Goal: Task Accomplishment & Management: Complete application form

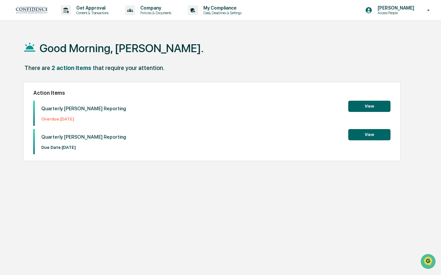
click at [368, 107] on button "View" at bounding box center [369, 106] width 42 height 11
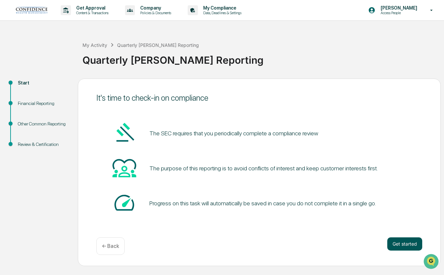
click at [403, 248] on button "Get started" at bounding box center [404, 243] width 35 height 13
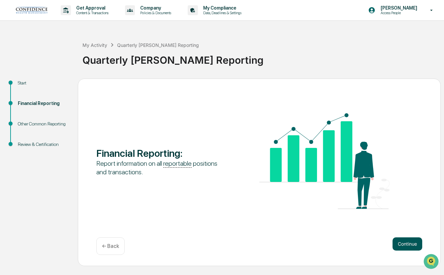
click at [396, 241] on button "Continue" at bounding box center [407, 243] width 30 height 13
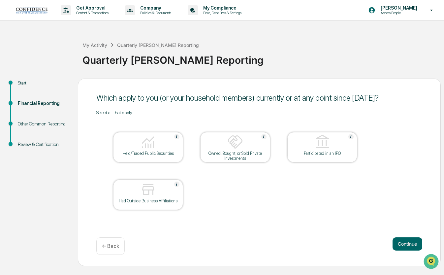
click at [146, 146] on img at bounding box center [148, 142] width 16 height 16
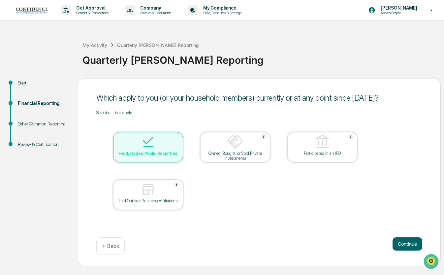
click at [240, 152] on div "Owned, Bought, or Sold Private Investments" at bounding box center [234, 156] width 59 height 10
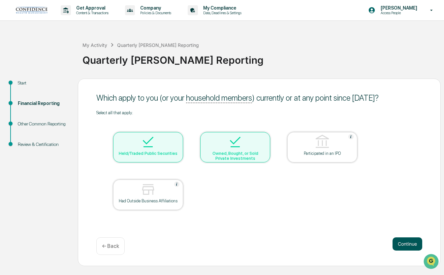
click at [405, 247] on button "Continue" at bounding box center [407, 243] width 30 height 13
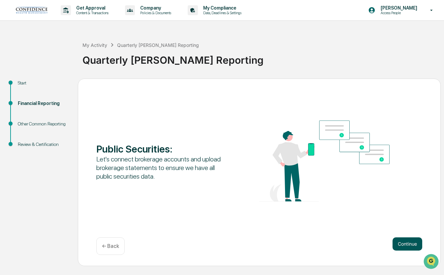
click at [398, 245] on button "Continue" at bounding box center [407, 243] width 30 height 13
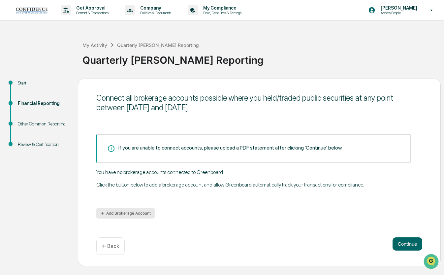
click at [145, 213] on button "Add Brokerage Account" at bounding box center [125, 213] width 58 height 11
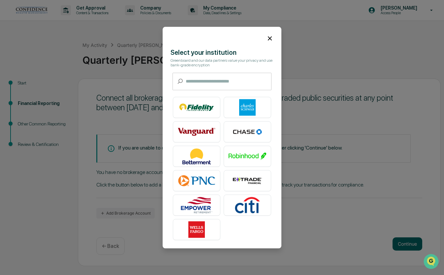
click at [267, 38] on icon at bounding box center [269, 38] width 7 height 7
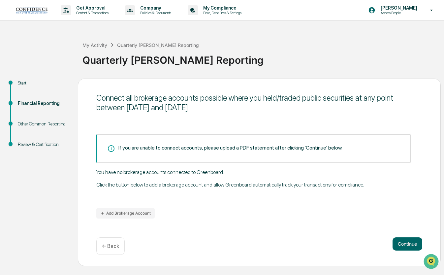
click at [262, 147] on div "If you are unable to connect accounts, please upload a PDF statement after clic…" at bounding box center [230, 147] width 224 height 6
click at [408, 245] on button "Continue" at bounding box center [407, 243] width 30 height 13
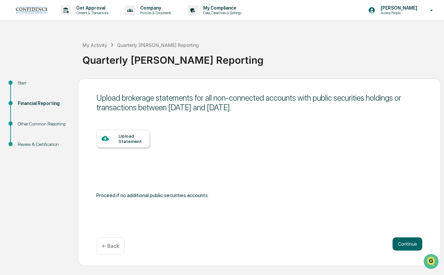
click at [133, 145] on div "Upload Statement" at bounding box center [122, 139] width 53 height 18
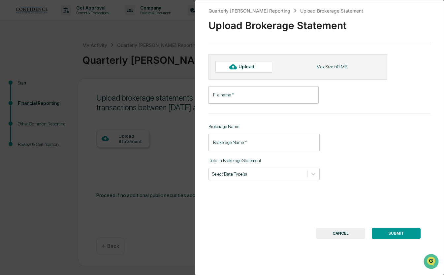
click at [256, 91] on input "File name   *" at bounding box center [263, 94] width 110 height 17
click at [249, 67] on div "Upload" at bounding box center [248, 66] width 21 height 5
type input "**********"
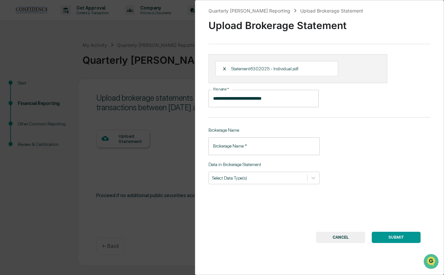
click at [261, 151] on input "Brokerage Name   *" at bounding box center [263, 145] width 111 height 17
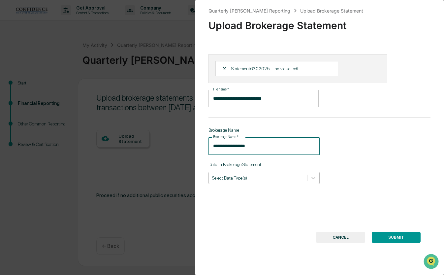
type input "**********"
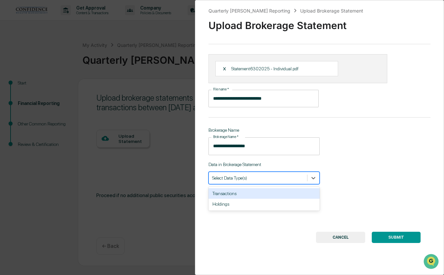
click at [257, 182] on div "Select Data Type(s)" at bounding box center [258, 177] width 98 height 9
click at [248, 198] on div "Transactions" at bounding box center [263, 193] width 111 height 11
click at [248, 198] on div "Holdings" at bounding box center [263, 193] width 111 height 11
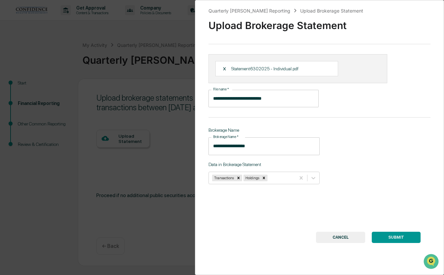
click at [394, 237] on button "SUBMIT" at bounding box center [396, 236] width 49 height 11
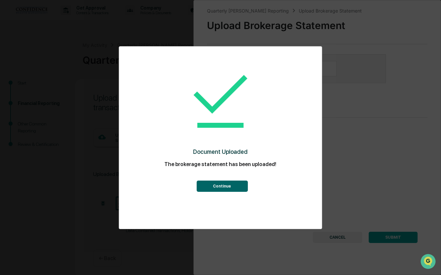
click at [223, 184] on button "Continue" at bounding box center [221, 185] width 51 height 11
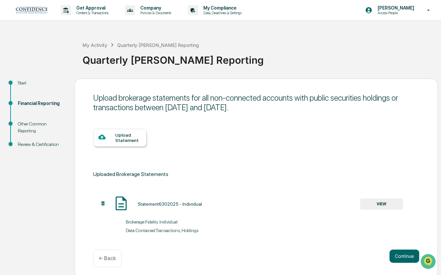
click at [136, 139] on div "Upload Statement" at bounding box center [128, 137] width 26 height 11
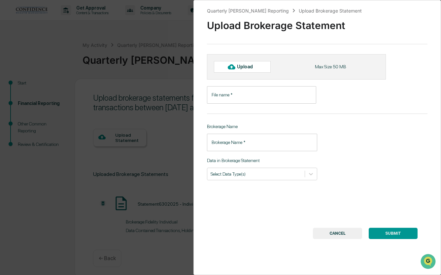
click at [252, 70] on div "Upload" at bounding box center [242, 66] width 57 height 11
type input "**********"
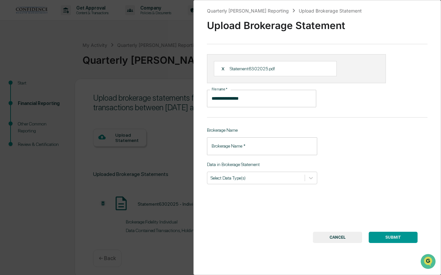
click at [250, 151] on input "Brokerage Name   *" at bounding box center [262, 145] width 110 height 17
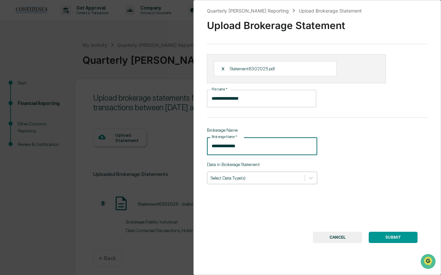
type input "**********"
click at [248, 183] on div "Select Data Type(s)" at bounding box center [262, 177] width 110 height 13
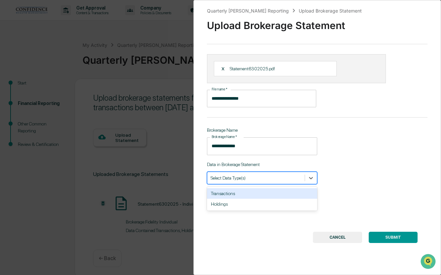
click at [241, 196] on div "Transactions" at bounding box center [262, 193] width 110 height 11
click at [241, 196] on div "Holdings" at bounding box center [262, 193] width 110 height 11
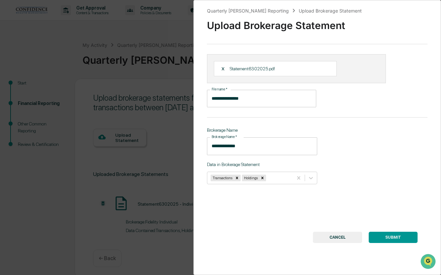
click at [398, 239] on button "SUBMIT" at bounding box center [392, 236] width 49 height 11
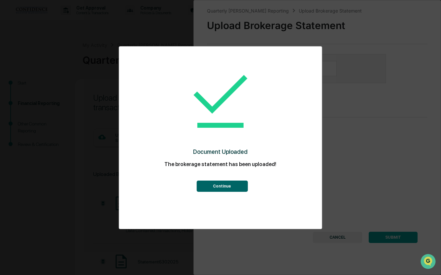
click at [241, 186] on button "Continue" at bounding box center [221, 185] width 51 height 11
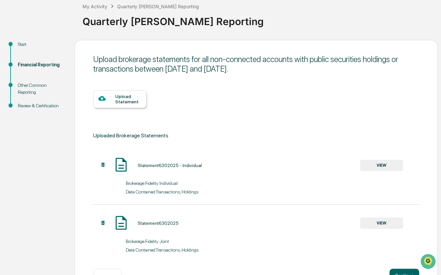
scroll to position [62, 0]
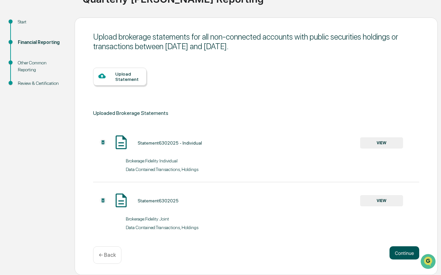
click at [408, 257] on button "Continue" at bounding box center [404, 252] width 30 height 13
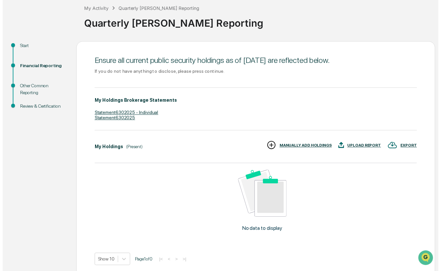
scroll to position [67, 0]
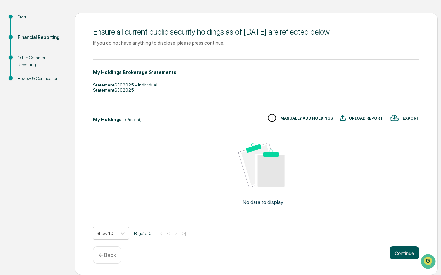
click at [404, 256] on button "Continue" at bounding box center [404, 252] width 30 height 13
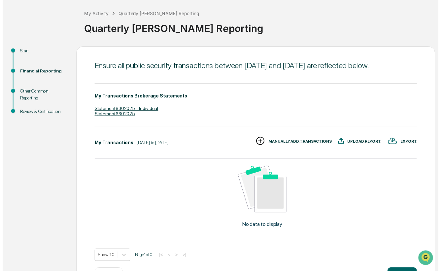
scroll to position [57, 0]
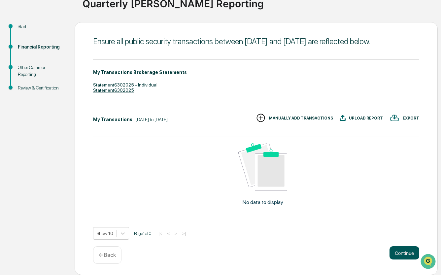
click at [403, 256] on button "Continue" at bounding box center [404, 252] width 30 height 13
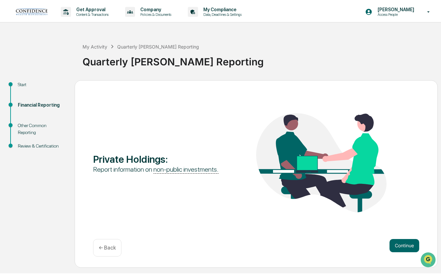
scroll to position [0, 0]
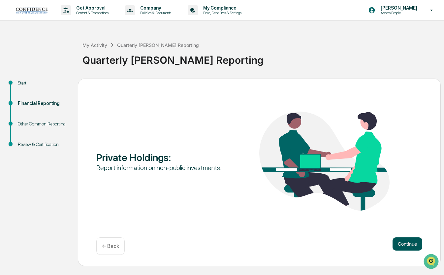
click at [403, 248] on button "Continue" at bounding box center [407, 243] width 30 height 13
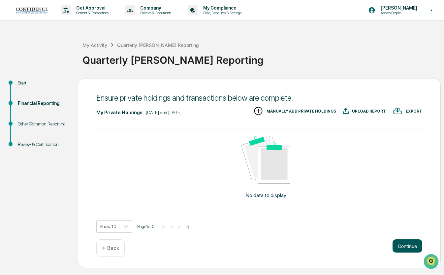
click at [403, 251] on button "Continue" at bounding box center [407, 245] width 30 height 13
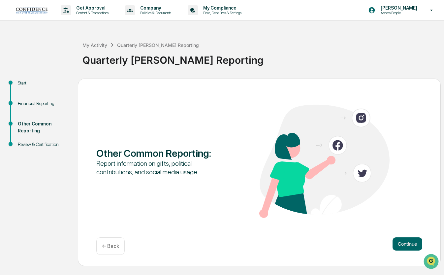
click at [403, 251] on div "Continue ← Back" at bounding box center [259, 245] width 326 height 17
click at [402, 246] on button "Continue" at bounding box center [407, 243] width 30 height 13
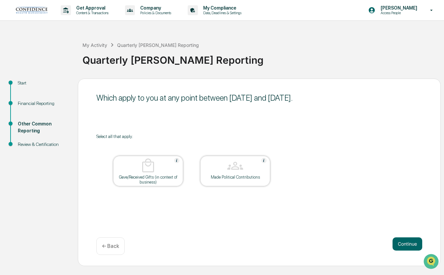
click at [402, 246] on button "Continue" at bounding box center [407, 243] width 30 height 13
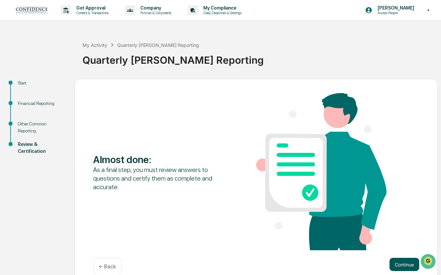
click at [405, 263] on button "Continue" at bounding box center [404, 264] width 30 height 13
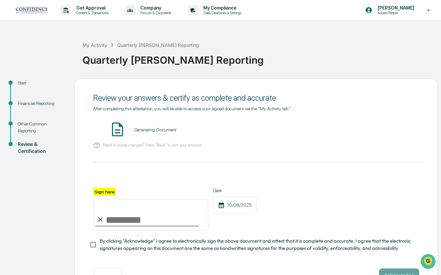
click at [104, 224] on input "Sign here" at bounding box center [150, 215] width 115 height 32
type input "**********"
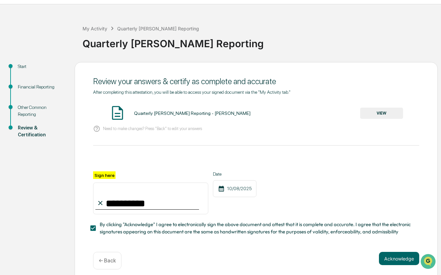
scroll to position [24, 0]
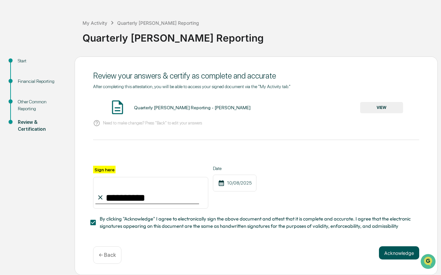
click at [388, 252] on button "Acknowledge" at bounding box center [399, 252] width 40 height 13
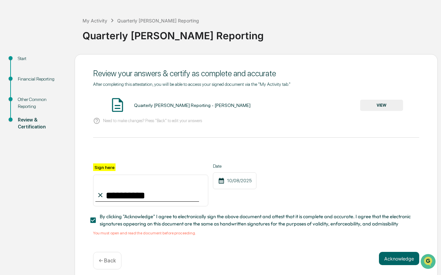
click at [382, 107] on button "VIEW" at bounding box center [381, 105] width 43 height 11
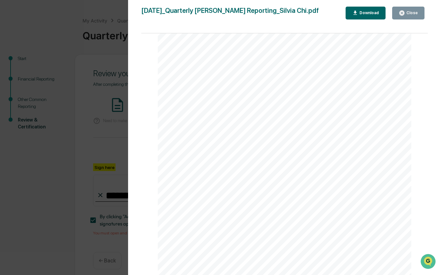
scroll to position [0, 0]
click at [414, 13] on div "Close" at bounding box center [411, 13] width 13 height 5
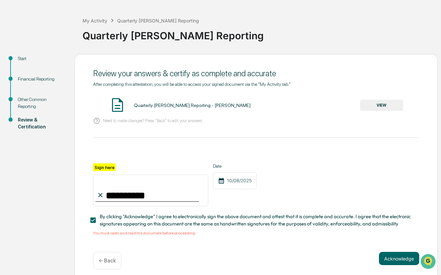
click at [323, 206] on div "**********" at bounding box center [256, 184] width 326 height 43
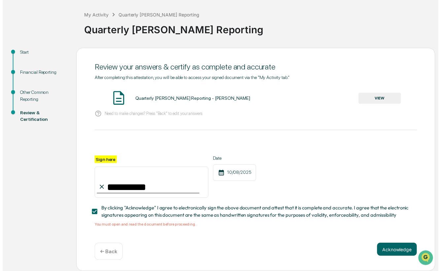
scroll to position [32, 0]
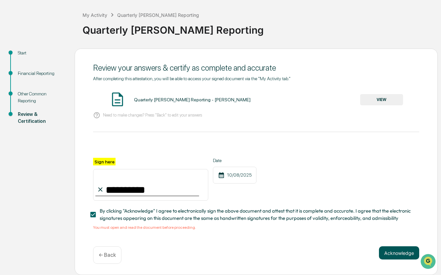
click at [396, 253] on button "Acknowledge" at bounding box center [399, 252] width 40 height 13
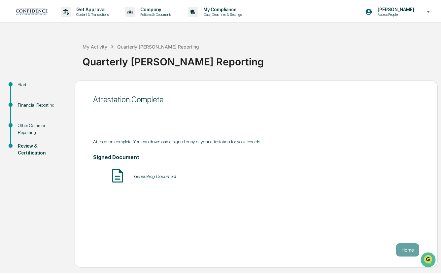
scroll to position [0, 0]
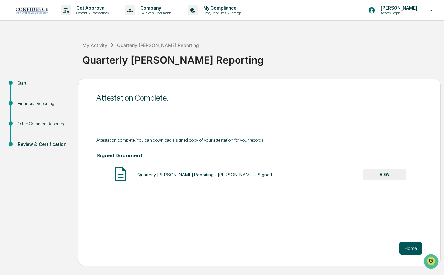
click at [411, 249] on button "Home" at bounding box center [410, 247] width 23 height 13
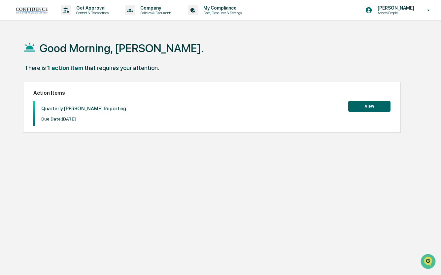
click at [365, 103] on button "View" at bounding box center [369, 106] width 42 height 11
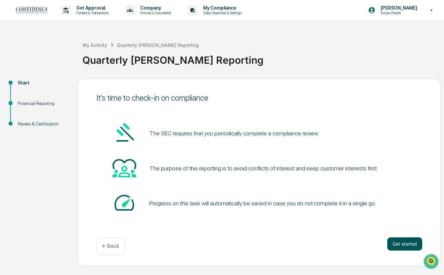
click at [413, 245] on button "Get started" at bounding box center [404, 243] width 35 height 13
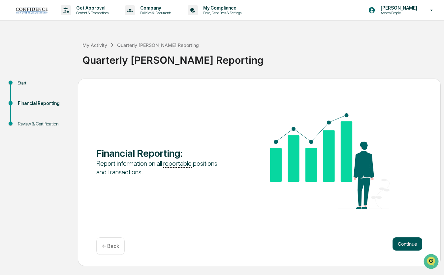
click at [402, 244] on button "Continue" at bounding box center [407, 243] width 30 height 13
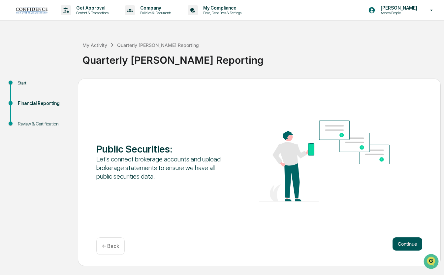
click at [403, 247] on button "Continue" at bounding box center [407, 243] width 30 height 13
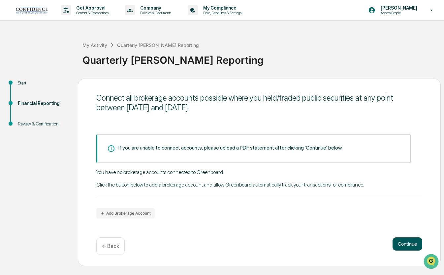
click at [413, 247] on button "Continue" at bounding box center [407, 243] width 30 height 13
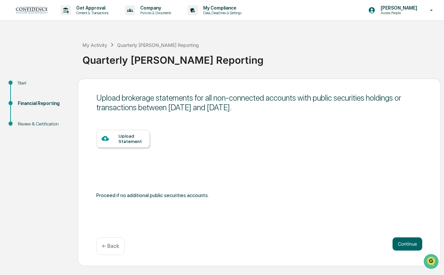
click at [138, 142] on div "Upload Statement" at bounding box center [131, 138] width 26 height 11
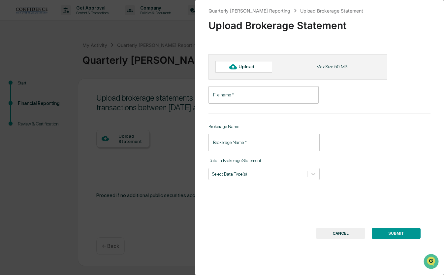
click at [244, 93] on input "File name   *" at bounding box center [263, 94] width 110 height 17
click at [245, 66] on div "Upload" at bounding box center [248, 66] width 21 height 5
type input "**********"
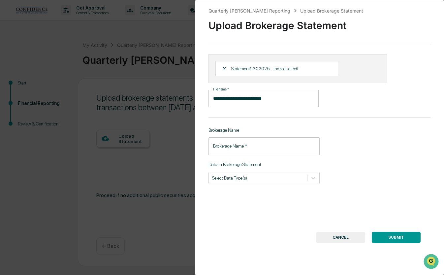
click at [251, 150] on input "Brokerage Name   *" at bounding box center [263, 145] width 111 height 17
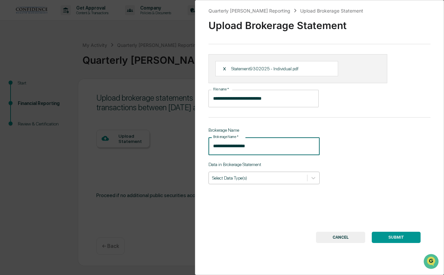
type input "**********"
click at [249, 182] on div "Select Data Type(s)" at bounding box center [258, 177] width 98 height 9
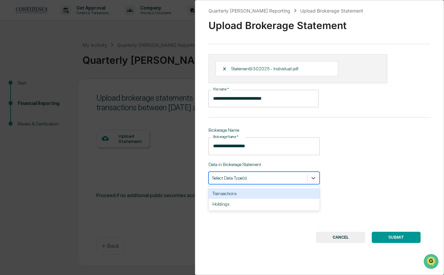
click at [245, 197] on div "Transactions" at bounding box center [263, 193] width 111 height 11
click at [245, 198] on div "Holdings" at bounding box center [263, 193] width 111 height 11
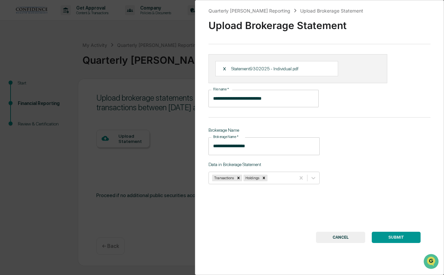
click at [400, 238] on button "SUBMIT" at bounding box center [396, 236] width 49 height 11
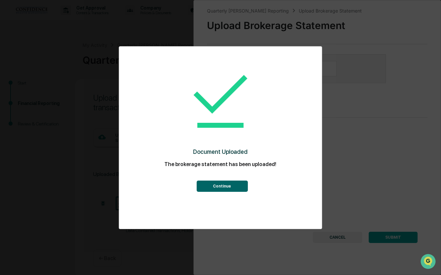
click at [225, 188] on button "Continue" at bounding box center [221, 185] width 51 height 11
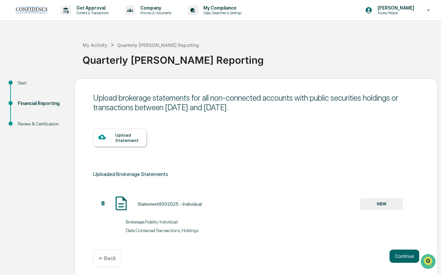
click at [129, 139] on div "Upload Statement" at bounding box center [128, 137] width 26 height 11
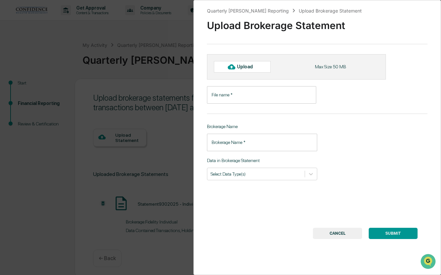
click at [246, 70] on div "Upload" at bounding box center [242, 66] width 57 height 11
type input "**********"
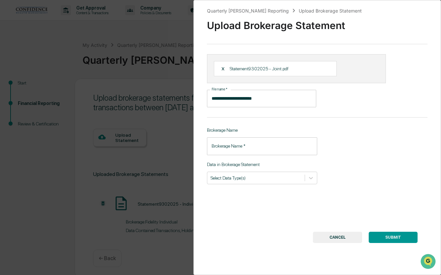
click at [249, 149] on input "Brokerage Name   *" at bounding box center [262, 145] width 110 height 17
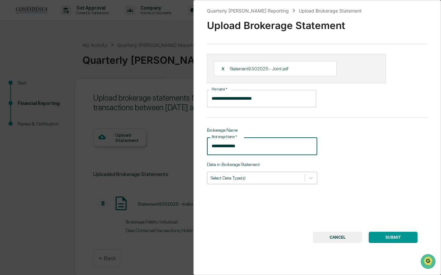
type input "**********"
click at [248, 179] on div at bounding box center [255, 177] width 91 height 6
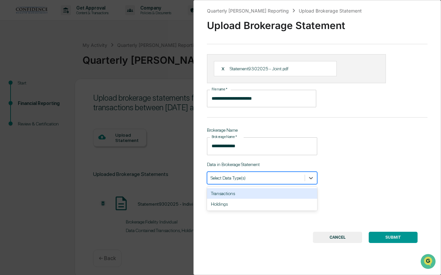
click at [243, 193] on div "Transactions" at bounding box center [262, 193] width 110 height 11
click at [243, 193] on div "Holdings" at bounding box center [262, 193] width 110 height 11
click at [384, 236] on button "SUBMIT" at bounding box center [392, 236] width 49 height 11
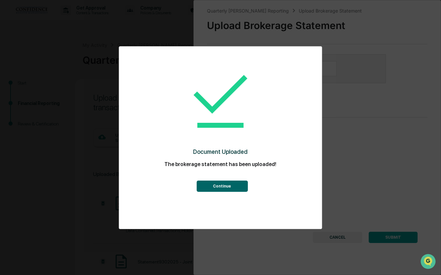
click at [242, 186] on button "Continue" at bounding box center [221, 185] width 51 height 11
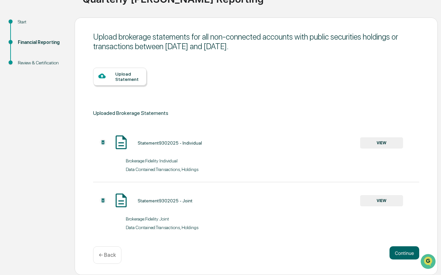
scroll to position [62, 0]
click at [404, 258] on button "Continue" at bounding box center [404, 252] width 30 height 13
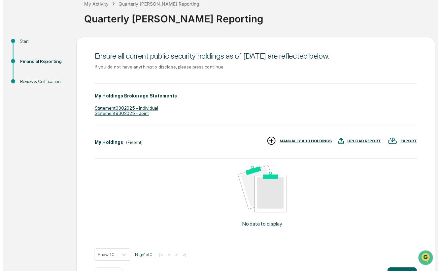
scroll to position [67, 0]
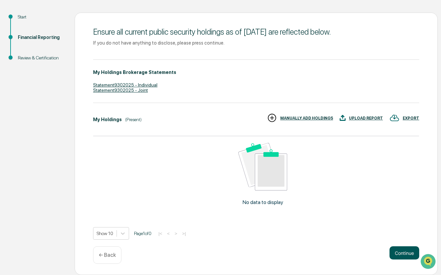
click at [401, 252] on button "Continue" at bounding box center [404, 252] width 30 height 13
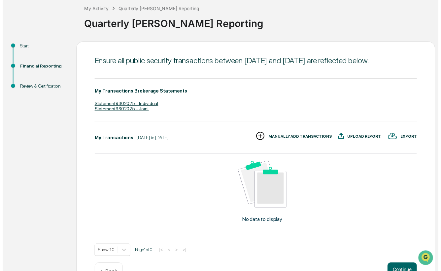
scroll to position [66, 0]
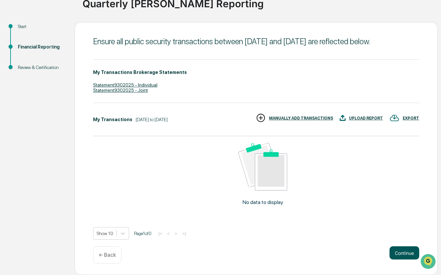
click at [406, 253] on button "Continue" at bounding box center [404, 252] width 30 height 13
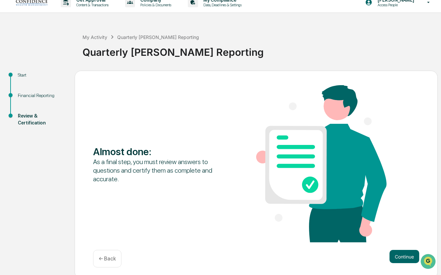
scroll to position [12, 0]
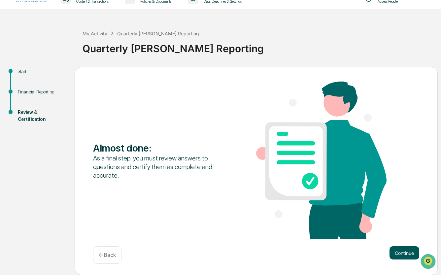
click at [405, 253] on button "Continue" at bounding box center [404, 252] width 30 height 13
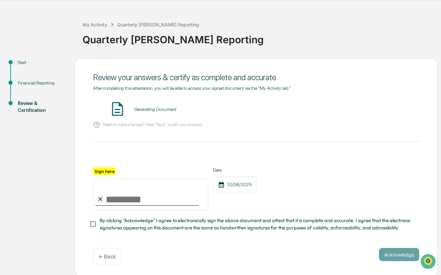
scroll to position [24, 0]
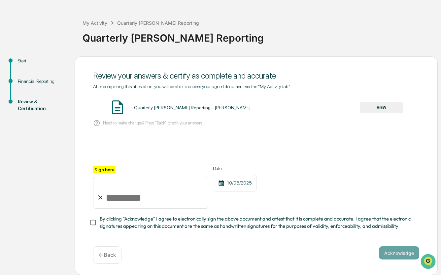
click at [141, 200] on input "Sign here" at bounding box center [150, 193] width 115 height 32
type input "**********"
click at [385, 253] on button "Acknowledge" at bounding box center [399, 252] width 40 height 13
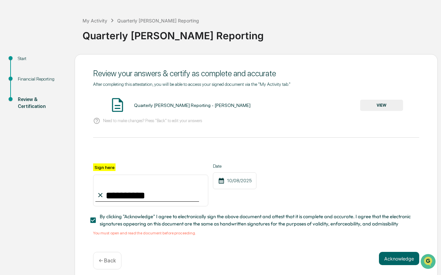
click at [374, 107] on button "VIEW" at bounding box center [381, 105] width 43 height 11
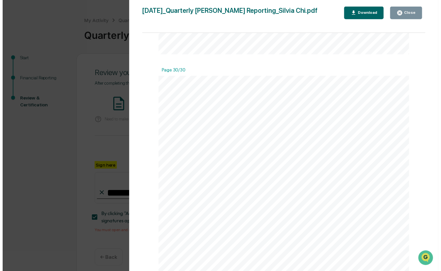
scroll to position [7176, 0]
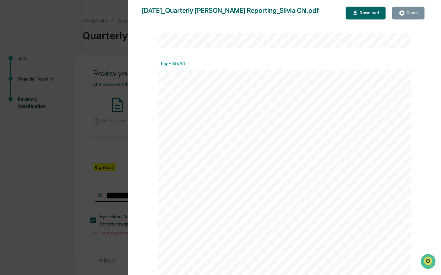
click at [413, 15] on div "Close" at bounding box center [411, 13] width 13 height 5
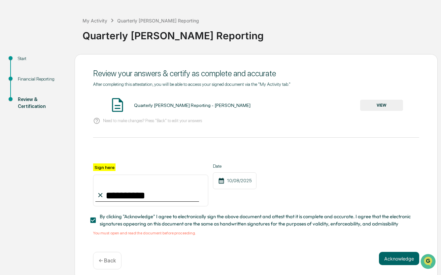
click at [178, 200] on input "**********" at bounding box center [150, 190] width 115 height 32
click at [323, 199] on div "**********" at bounding box center [256, 184] width 326 height 43
click at [402, 260] on button "Acknowledge" at bounding box center [399, 258] width 40 height 13
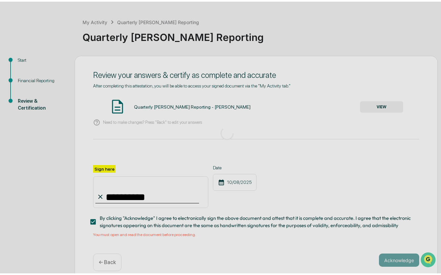
scroll to position [0, 0]
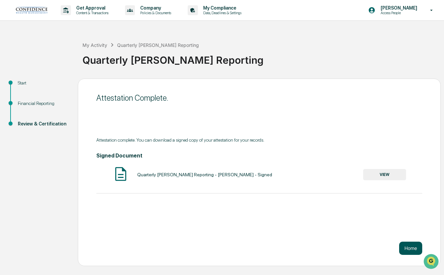
click at [408, 245] on button "Home" at bounding box center [410, 247] width 23 height 13
